Goal: Information Seeking & Learning: Learn about a topic

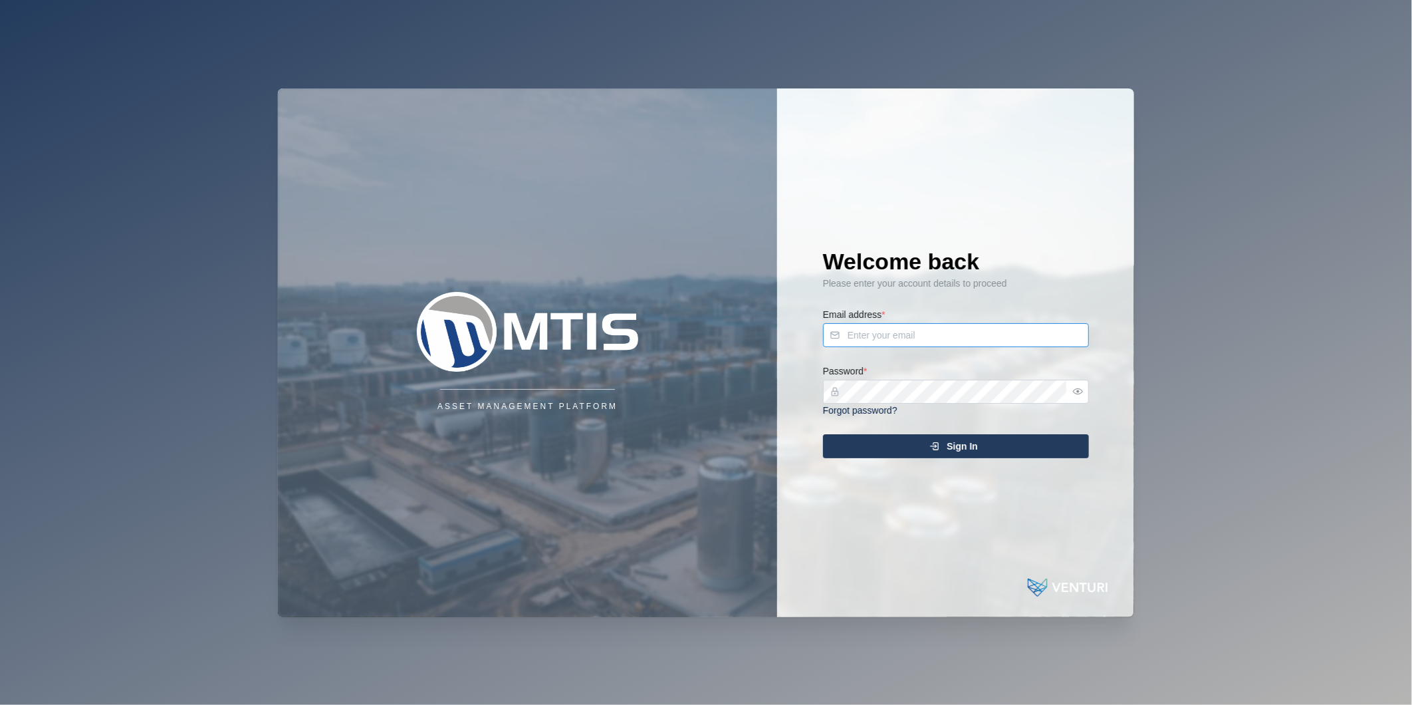
type input "[PERSON_NAME][EMAIL_ADDRESS][DOMAIN_NAME]"
click at [960, 439] on span "Sign In" at bounding box center [962, 446] width 31 height 23
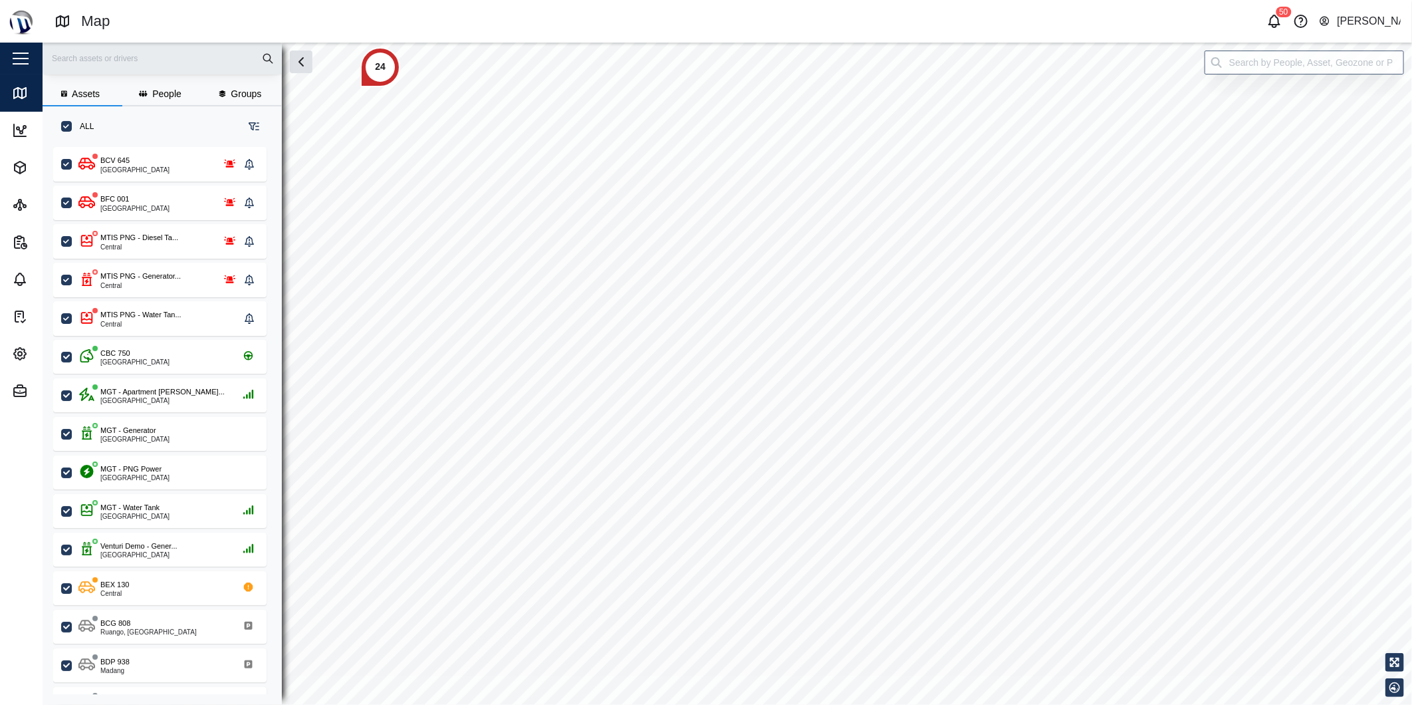
scroll to position [541, 207]
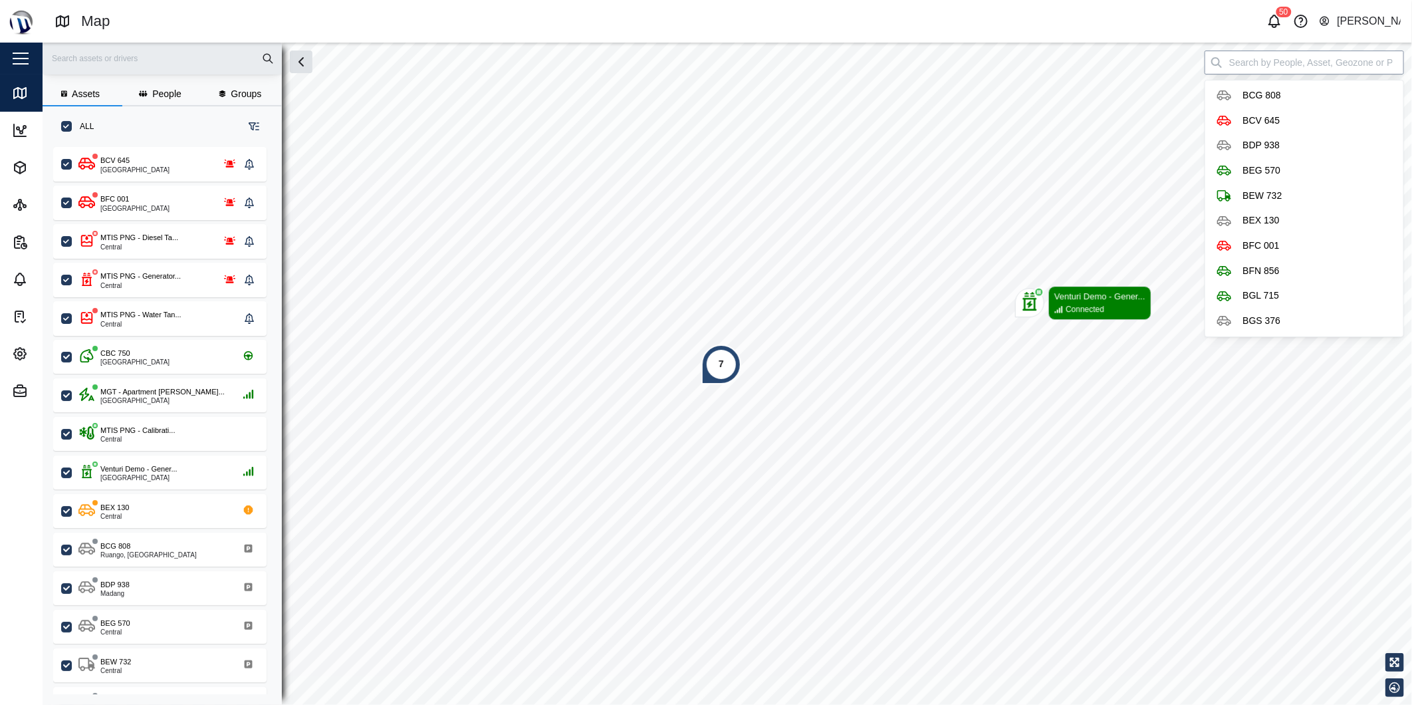
click at [1318, 68] on input "search" at bounding box center [1305, 63] width 200 height 24
paste input "BHE 271"
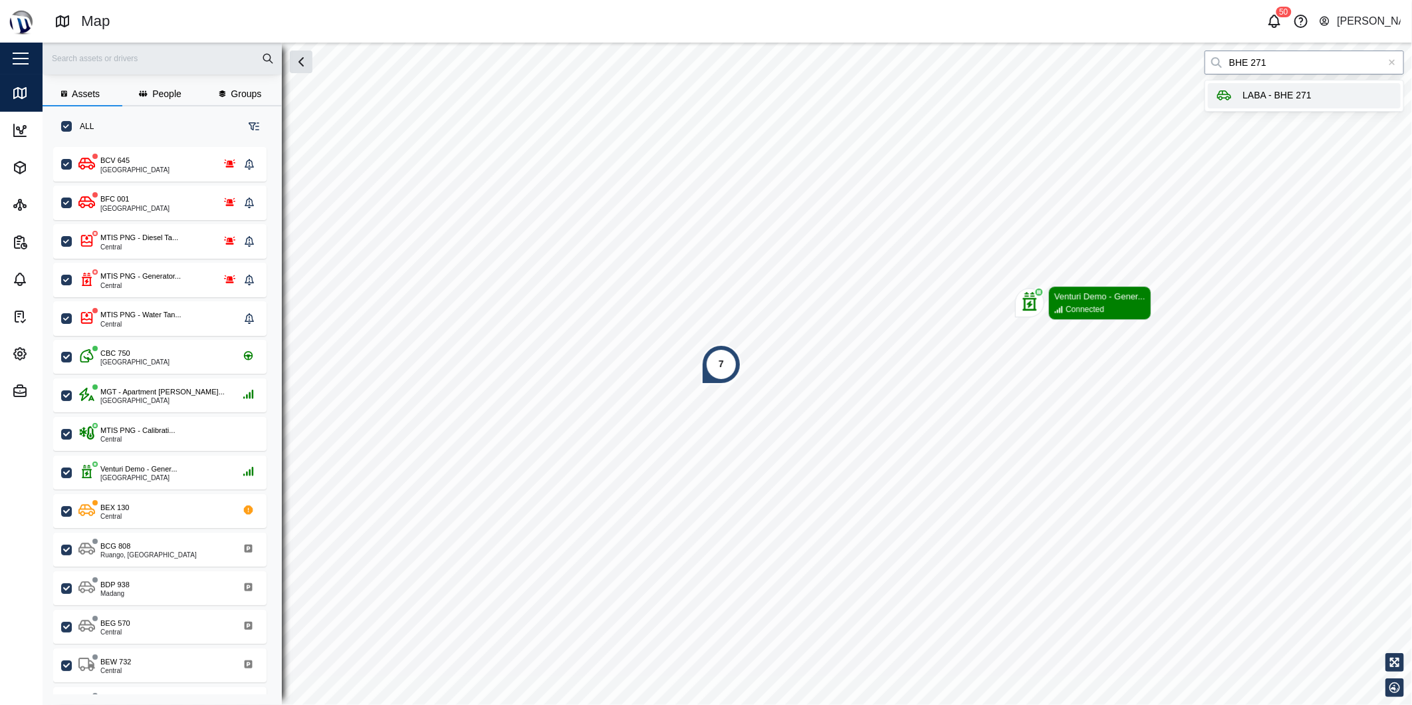
type input "LABA - BHE 271"
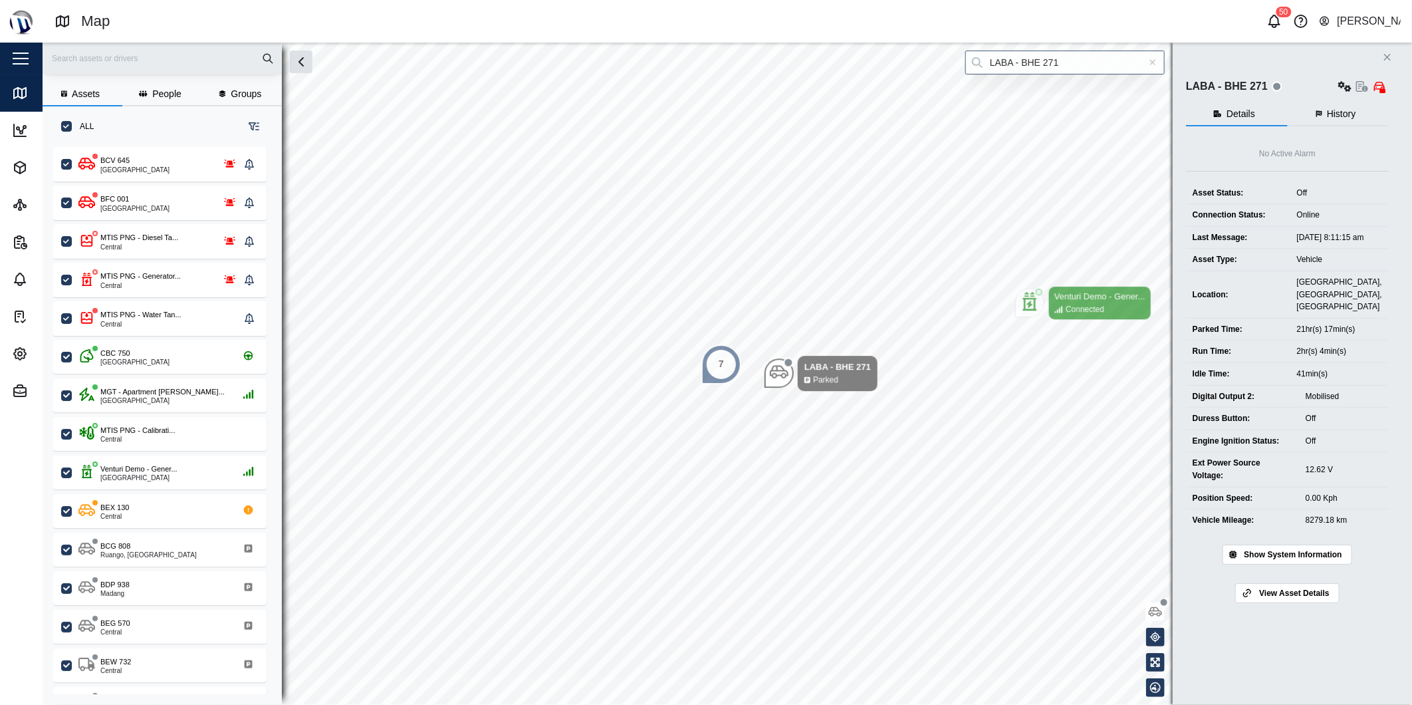
click at [1312, 89] on div "LABA - BHE 271" at bounding box center [1287, 86] width 203 height 19
click at [1091, 67] on input "LABA - BHE 271" at bounding box center [1066, 63] width 200 height 24
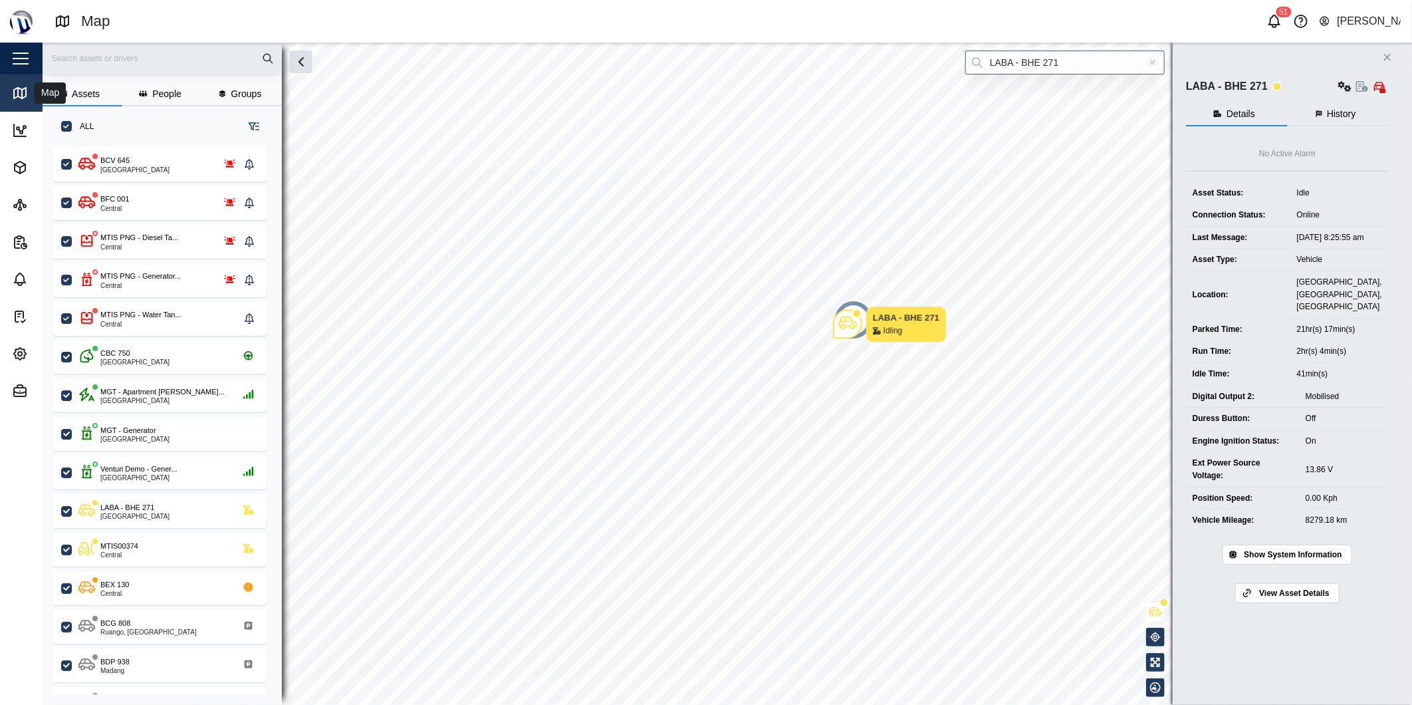
click at [18, 84] on link "Map" at bounding box center [86, 92] width 173 height 37
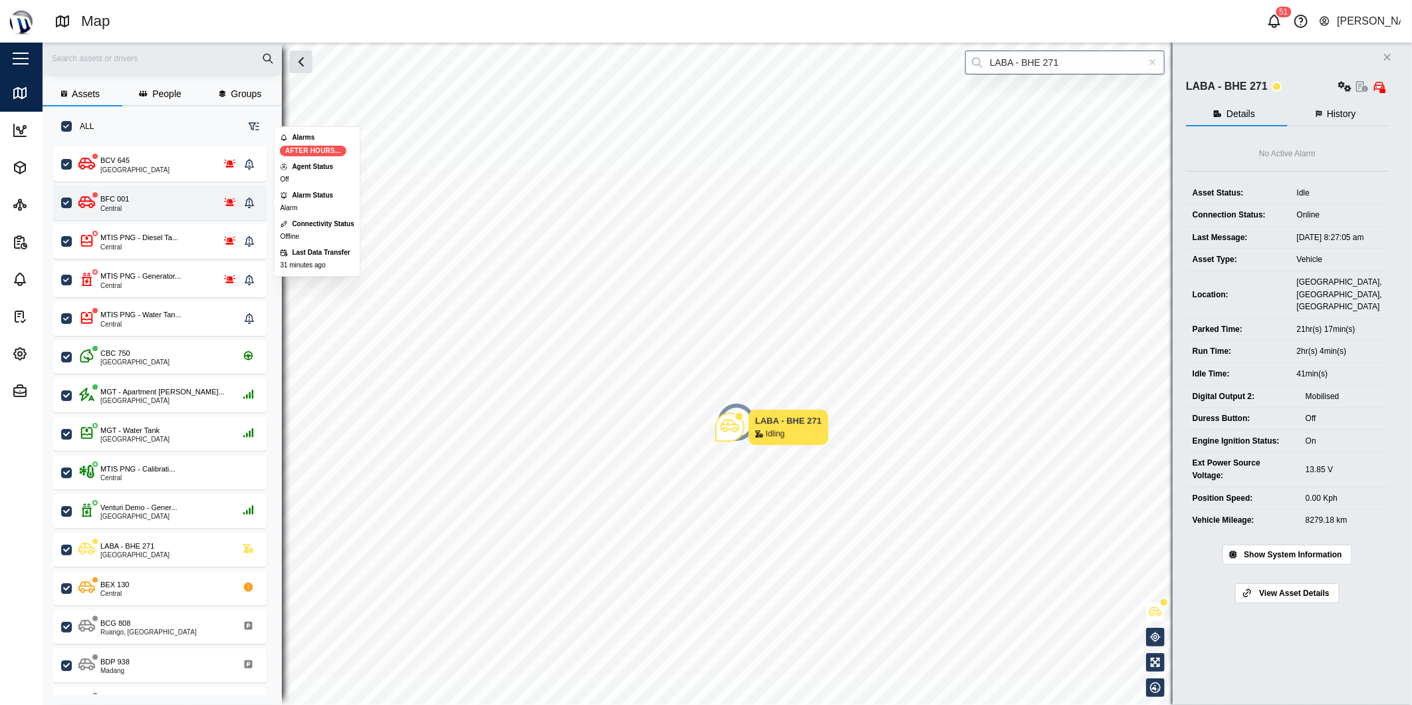
click at [160, 211] on div "BFC 001 Central" at bounding box center [159, 203] width 213 height 35
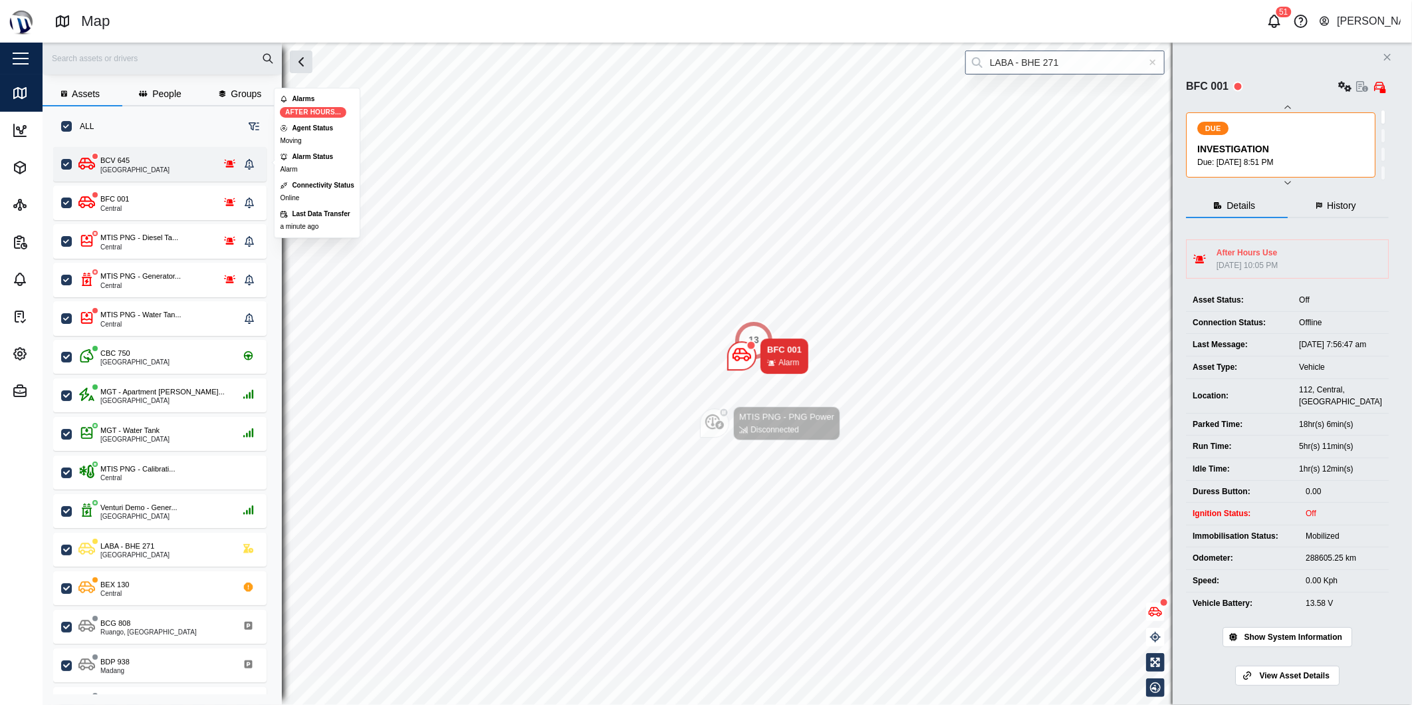
click at [115, 161] on div "BCV 645" at bounding box center [114, 160] width 29 height 11
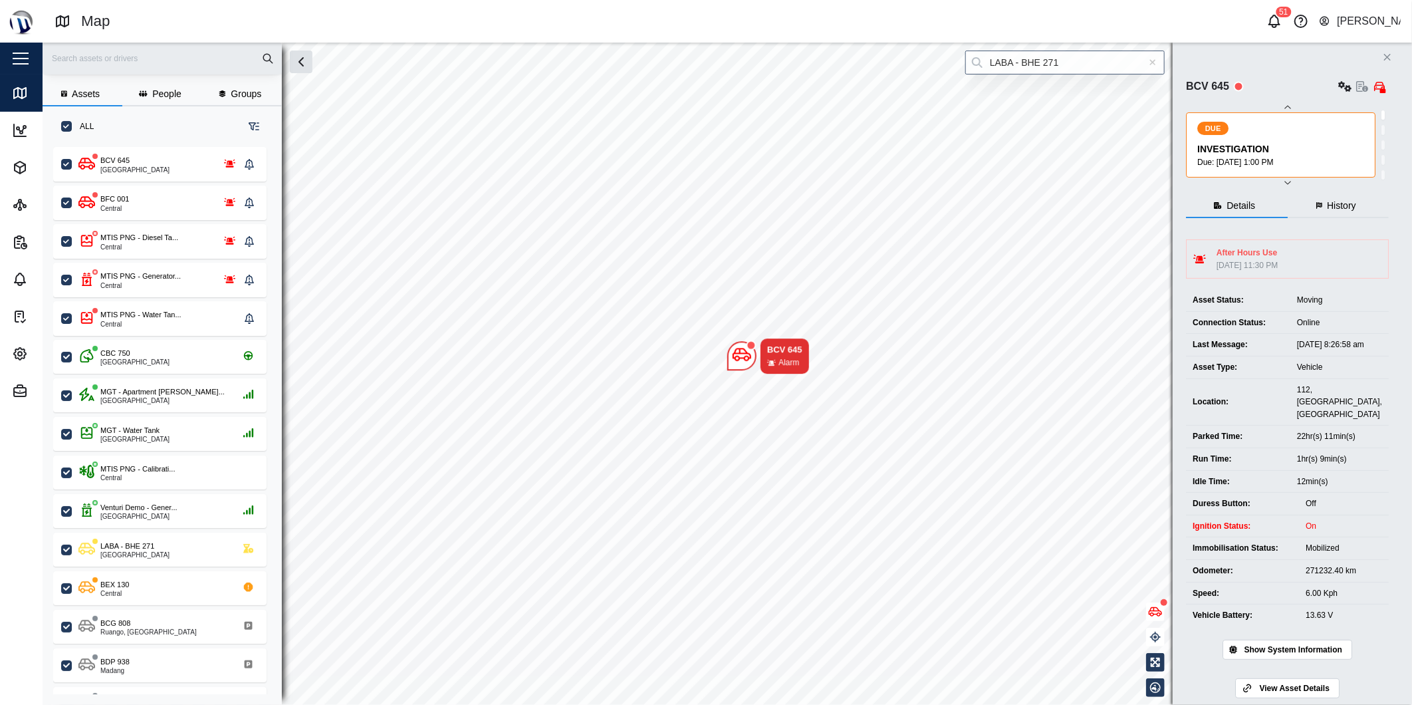
click at [1266, 644] on span "Show System Information" at bounding box center [1293, 649] width 98 height 19
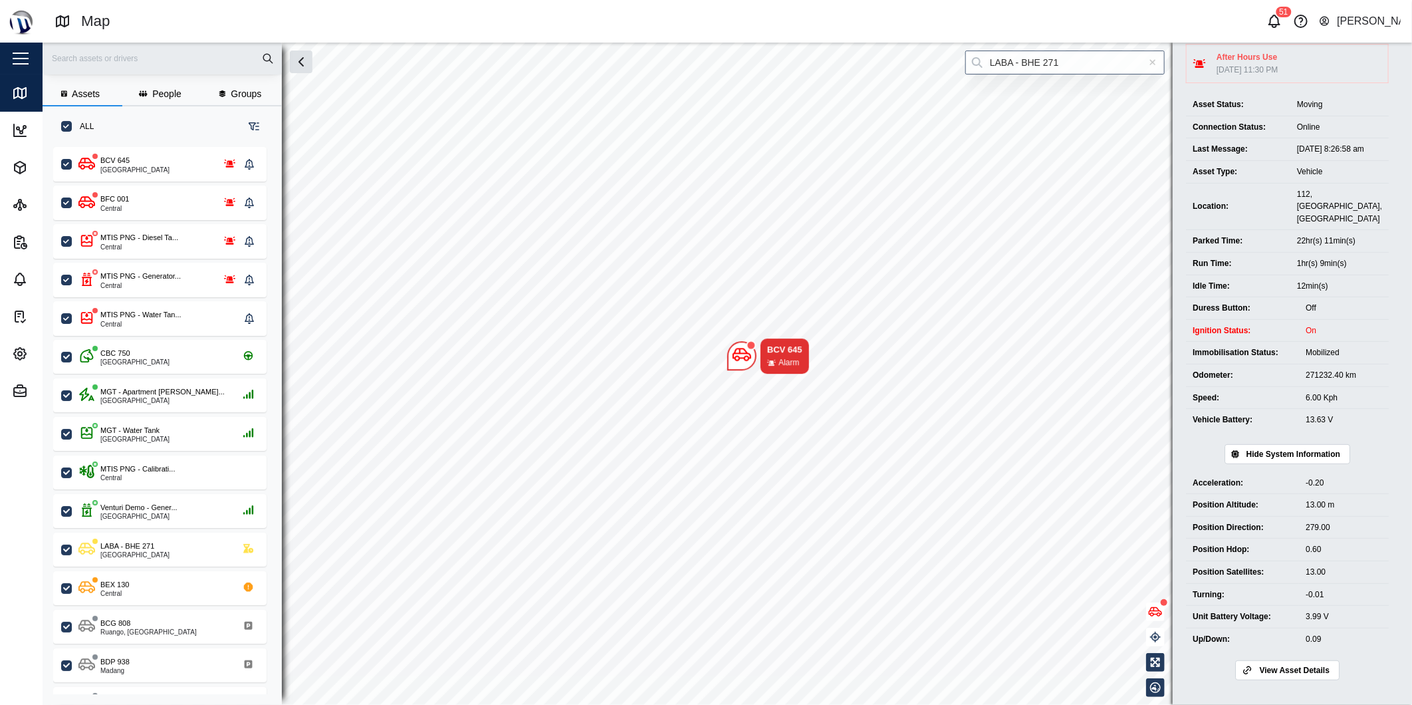
scroll to position [198, 0]
click at [1302, 675] on span "View Asset Details" at bounding box center [1295, 668] width 70 height 19
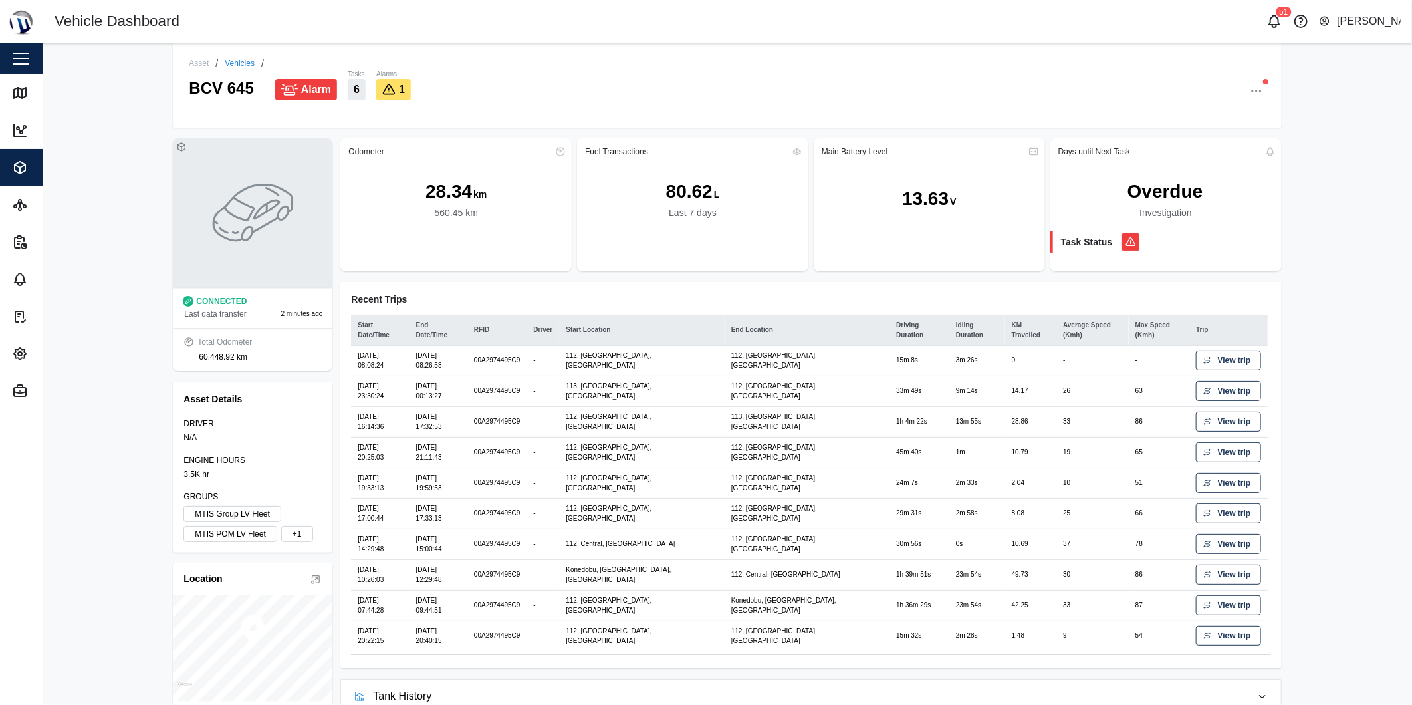
click at [1227, 394] on span "View trip" at bounding box center [1234, 391] width 33 height 19
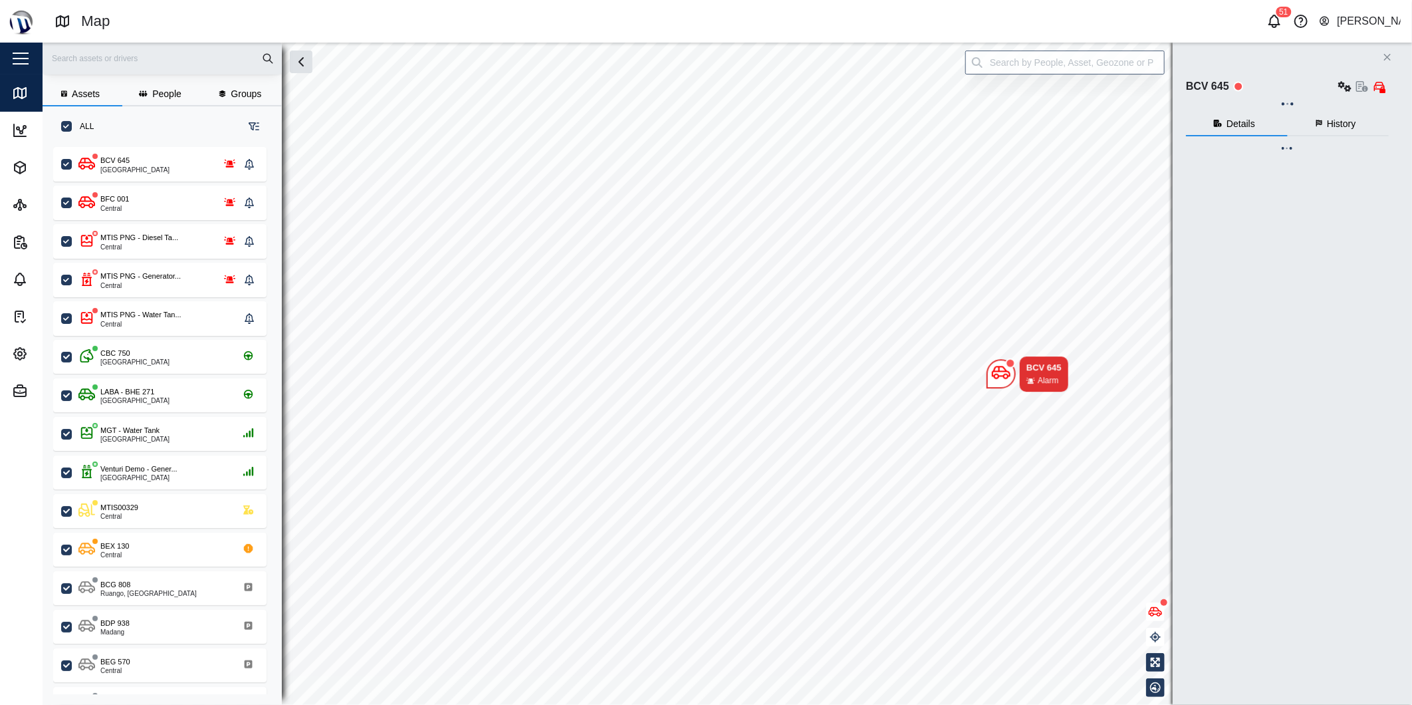
scroll to position [11, 11]
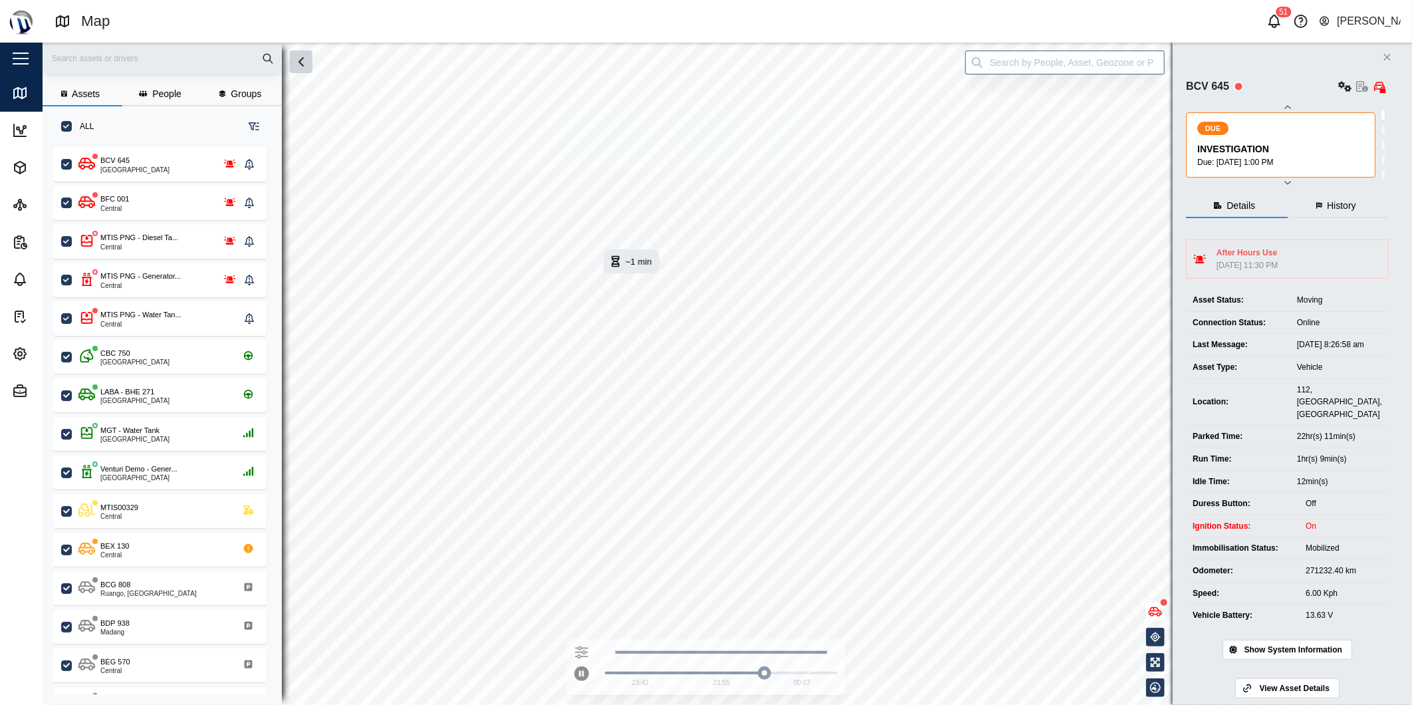
click at [305, 54] on icon "button" at bounding box center [301, 62] width 16 height 16
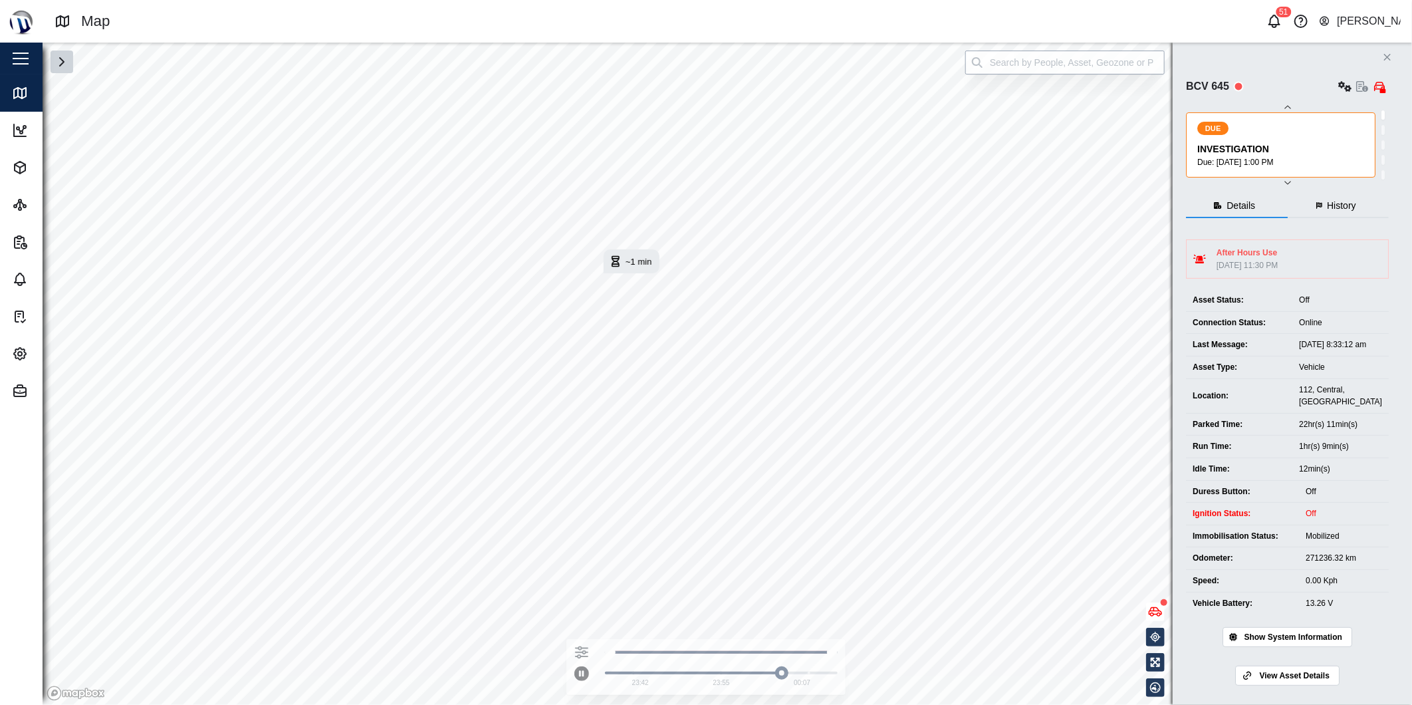
click at [1106, 55] on input "search" at bounding box center [1066, 63] width 200 height 24
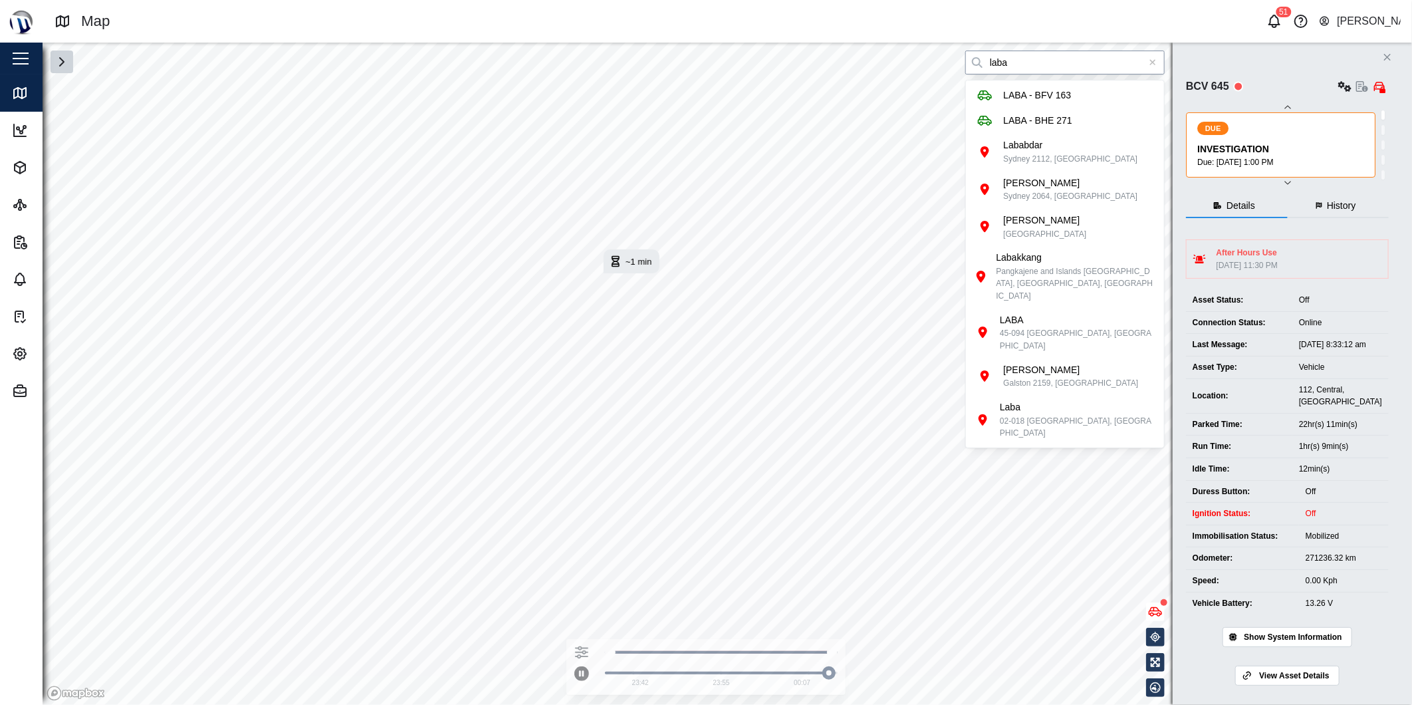
type input "laba"
